Goal: Task Accomplishment & Management: Manage account settings

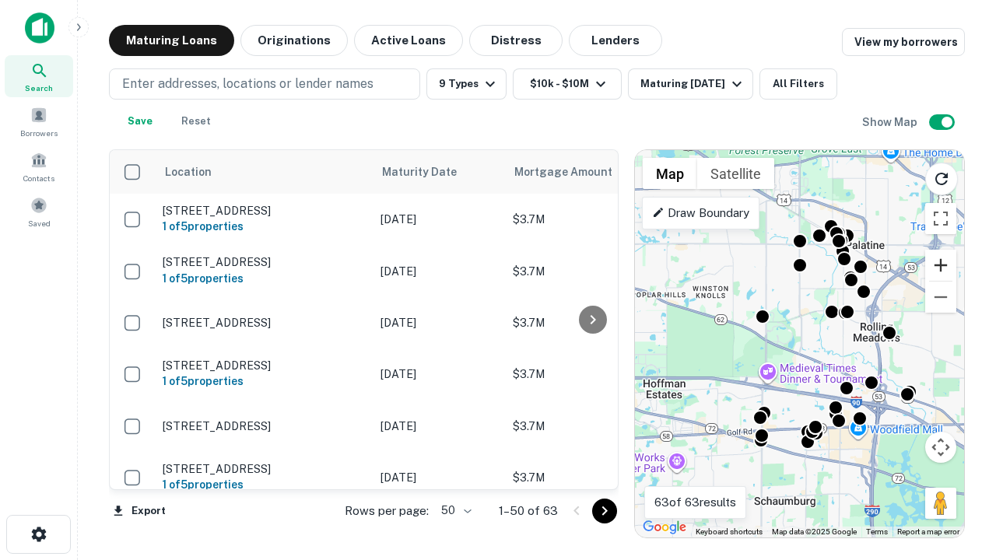
click at [941, 265] on button "Zoom in" at bounding box center [940, 265] width 31 height 31
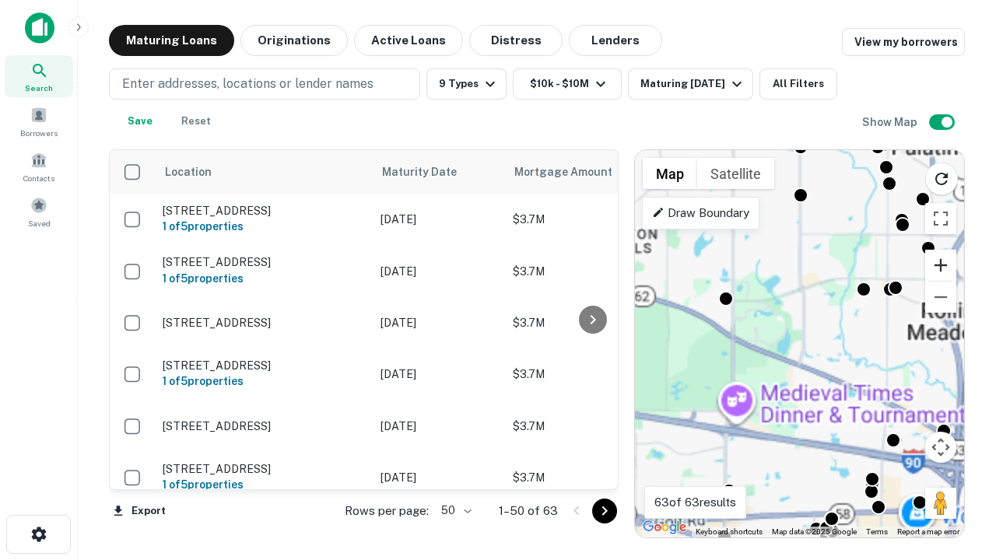
click at [941, 265] on button "Zoom in" at bounding box center [940, 265] width 31 height 31
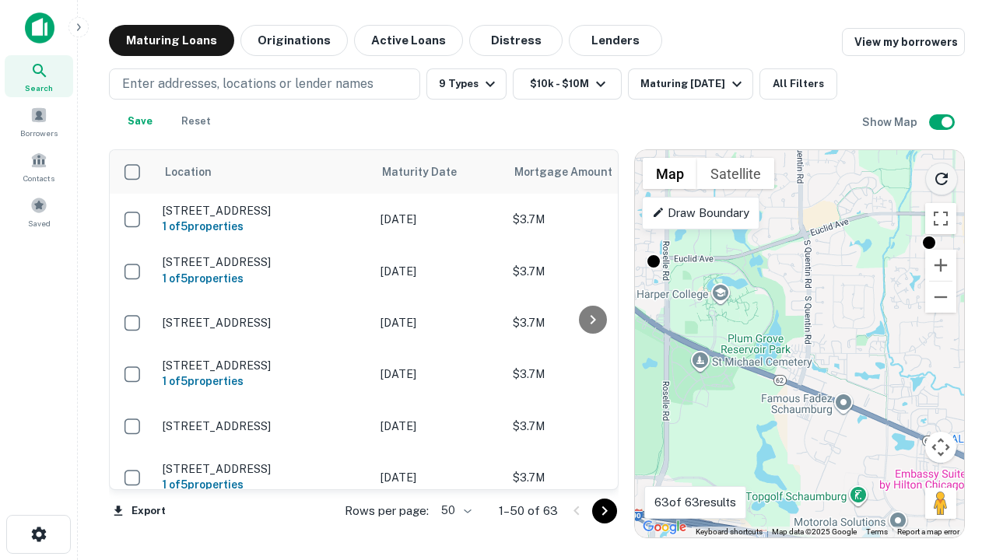
click at [942, 176] on icon "Reload search area" at bounding box center [941, 179] width 19 height 19
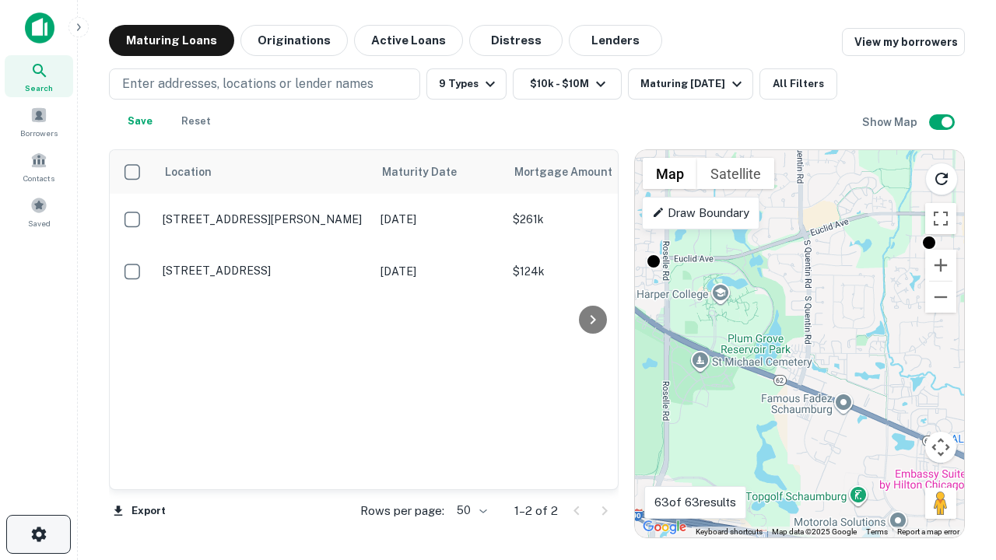
click at [38, 535] on icon "button" at bounding box center [39, 534] width 19 height 19
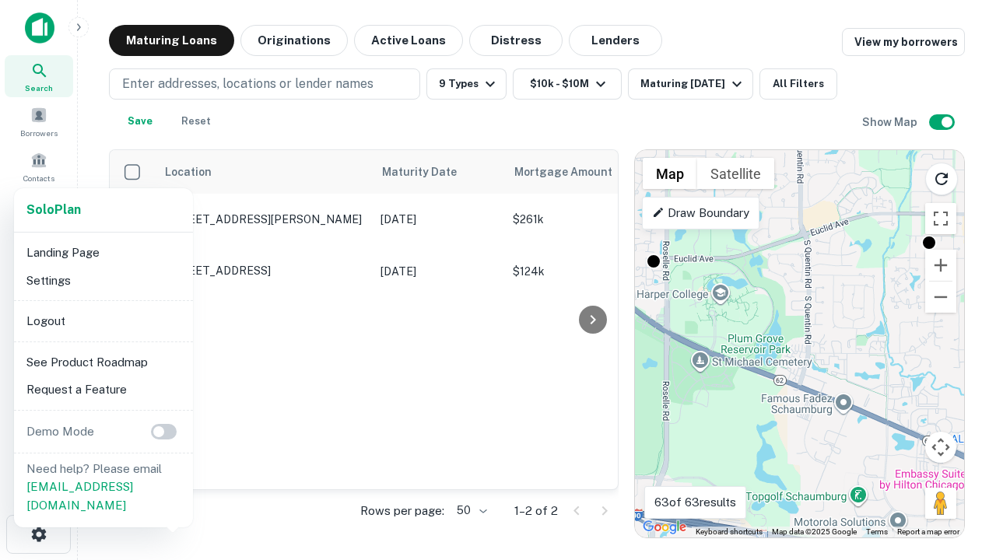
click at [103, 321] on li "Logout" at bounding box center [103, 321] width 167 height 28
